Goal: Task Accomplishment & Management: Complete application form

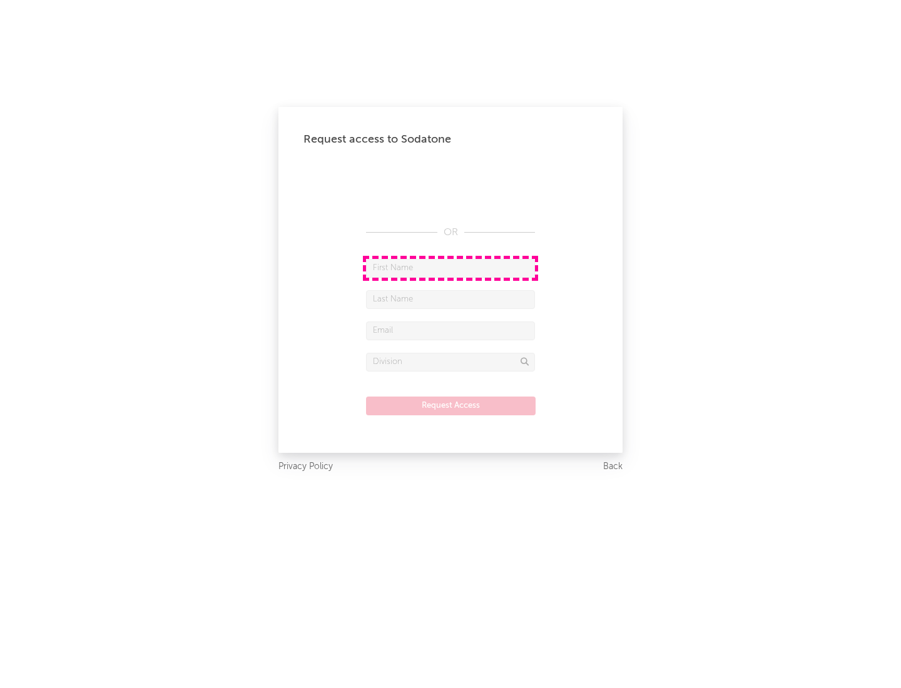
click at [451, 268] on input "text" at bounding box center [450, 268] width 169 height 19
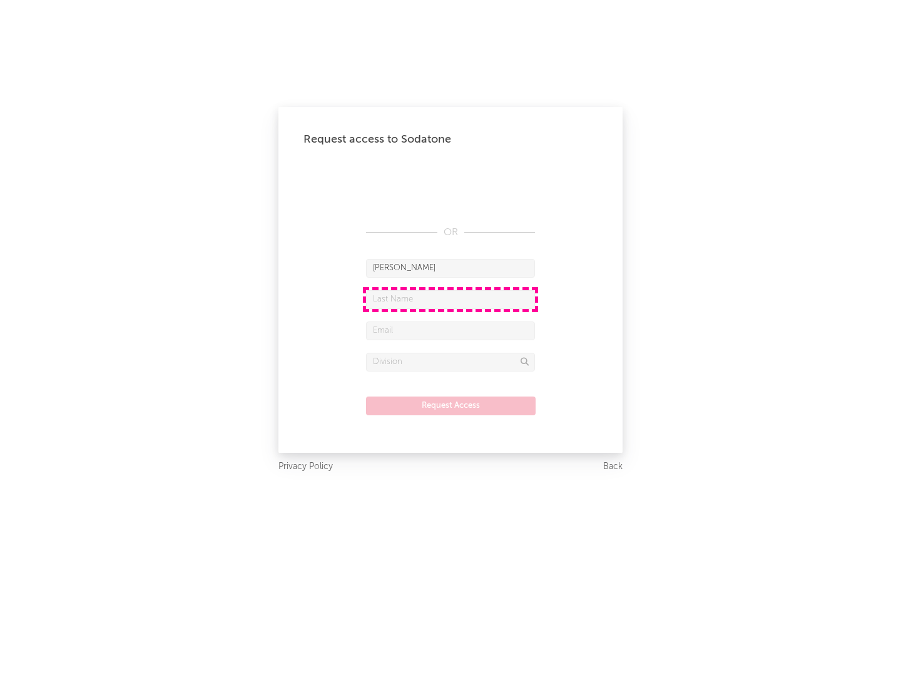
type input "[PERSON_NAME]"
click at [451, 299] on input "text" at bounding box center [450, 299] width 169 height 19
type input "[PERSON_NAME]"
click at [451, 330] on input "text" at bounding box center [450, 331] width 169 height 19
type input "[EMAIL_ADDRESS][DOMAIN_NAME]"
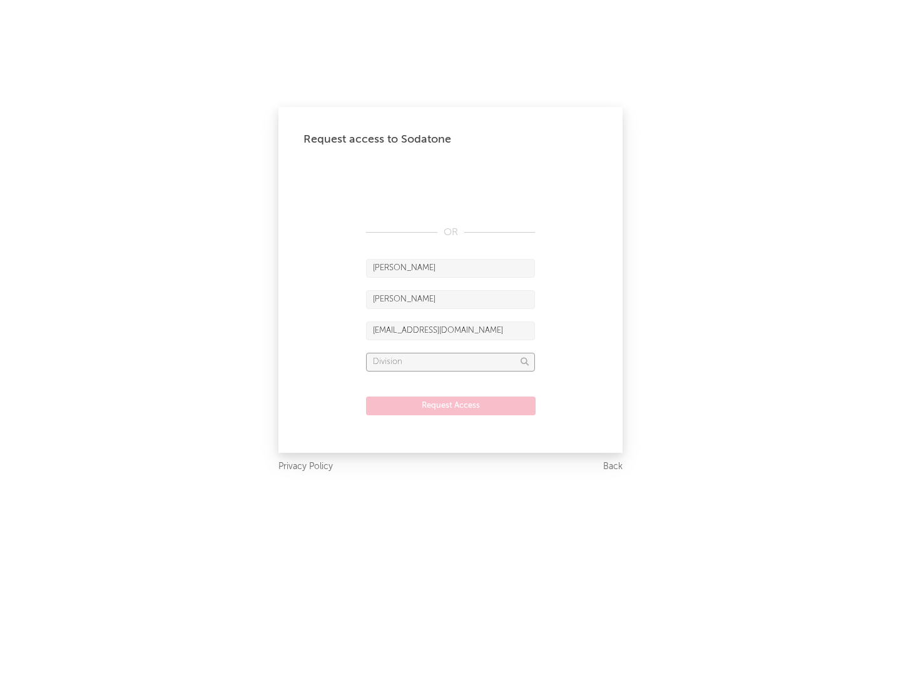
click at [451, 362] on input "text" at bounding box center [450, 362] width 169 height 19
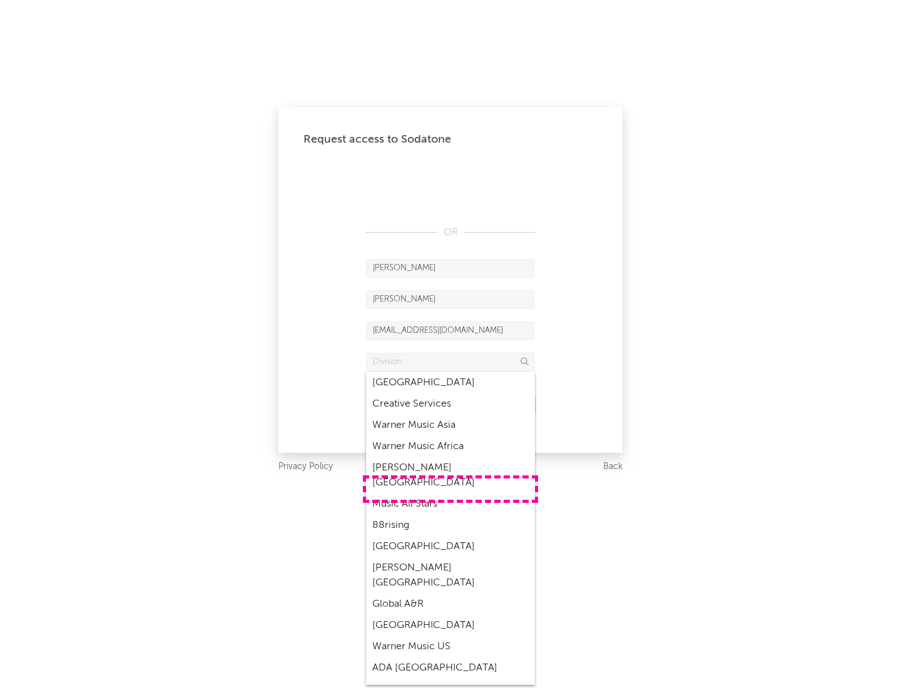
click at [451, 494] on div "Music All Stars" at bounding box center [450, 504] width 169 height 21
type input "Music All Stars"
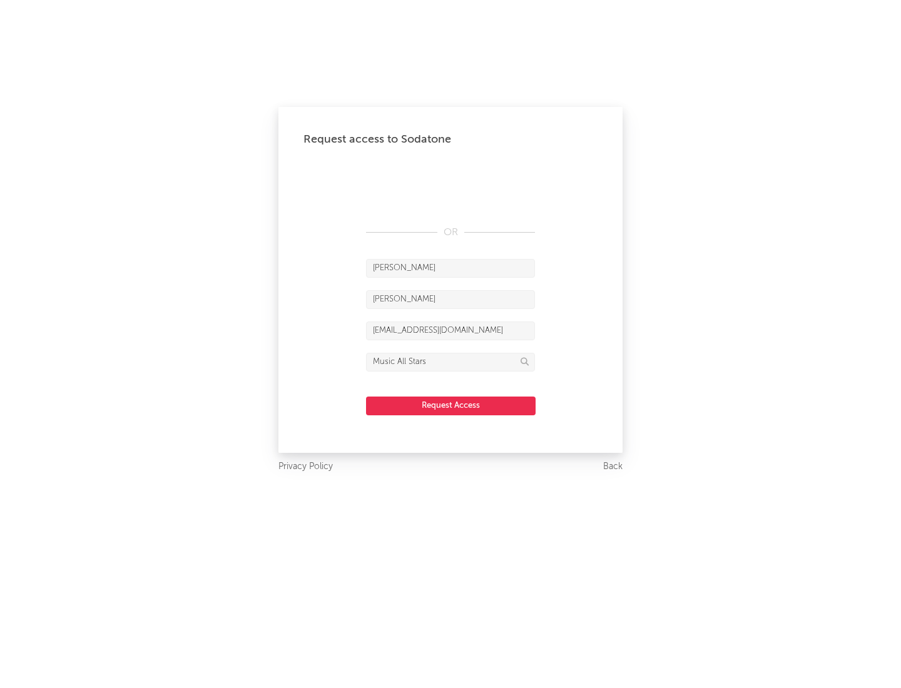
click at [451, 406] on button "Request Access" at bounding box center [451, 406] width 170 height 19
